Goal: Task Accomplishment & Management: Complete application form

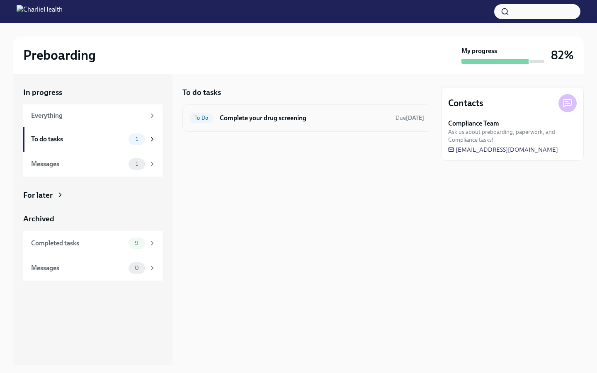
click at [269, 116] on h6 "Complete your drug screening" at bounding box center [304, 118] width 169 height 9
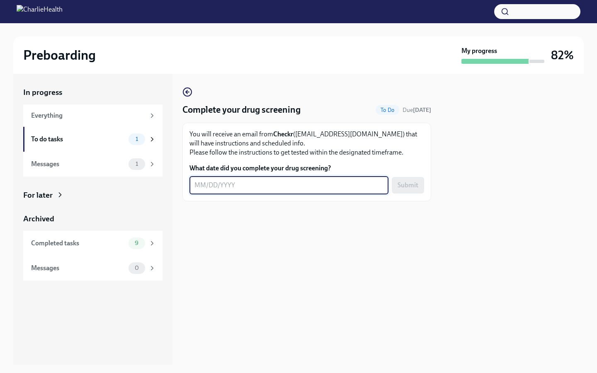
click at [279, 182] on textarea "What date did you complete your drug screening?" at bounding box center [288, 185] width 189 height 10
type textarea "[DATE]"
click at [421, 187] on button "Submit" at bounding box center [408, 185] width 32 height 17
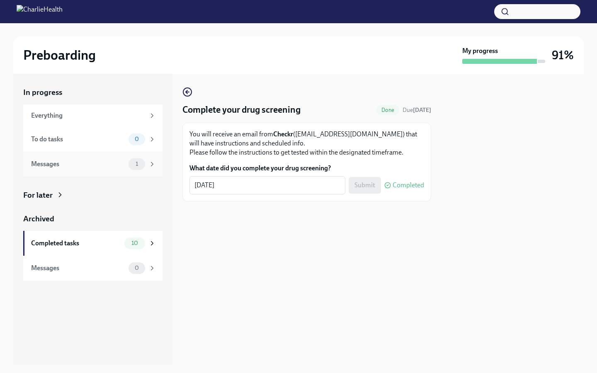
click at [127, 167] on div "Messages 1" at bounding box center [93, 164] width 125 height 12
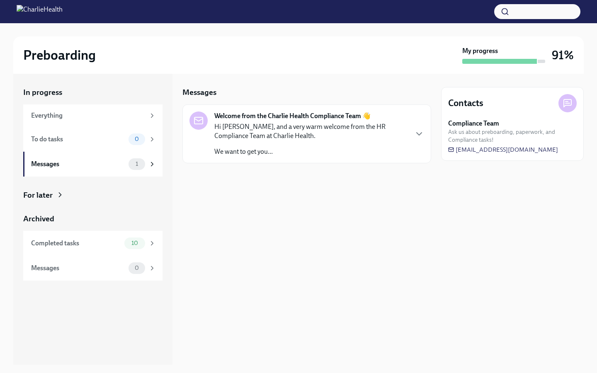
click at [402, 137] on p "Hi [PERSON_NAME], and a very warm welcome from the HR Compliance Team at Charli…" at bounding box center [310, 131] width 193 height 18
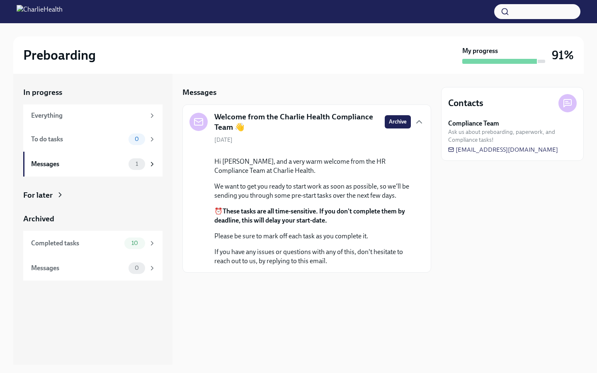
click at [483, 56] on div "My progress" at bounding box center [503, 54] width 83 height 17
click at [121, 237] on div "Completed tasks 10" at bounding box center [93, 243] width 125 height 12
